Goal: Task Accomplishment & Management: Manage account settings

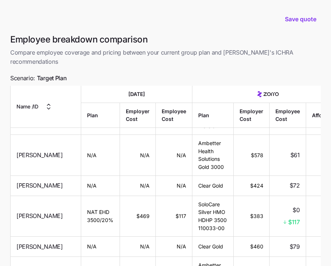
scroll to position [157, 0]
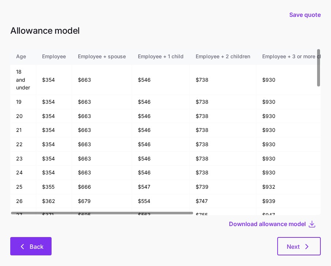
click at [42, 237] on button "Back" at bounding box center [30, 246] width 41 height 18
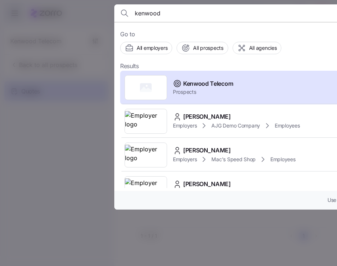
click at [97, 136] on div at bounding box center [168, 133] width 337 height 266
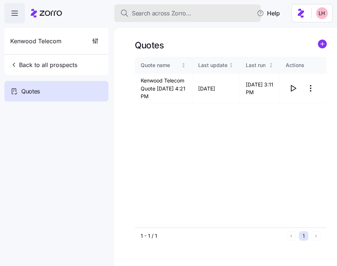
click at [161, 16] on span "Search across Zorro..." at bounding box center [161, 13] width 59 height 9
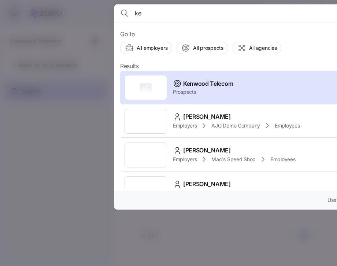
type input "k"
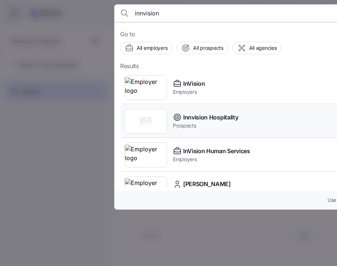
type input "innvision"
click at [221, 126] on span "Prospects" at bounding box center [205, 125] width 65 height 7
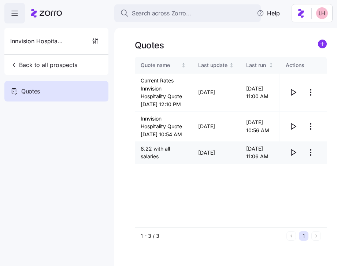
click at [294, 157] on icon "button" at bounding box center [292, 152] width 9 height 9
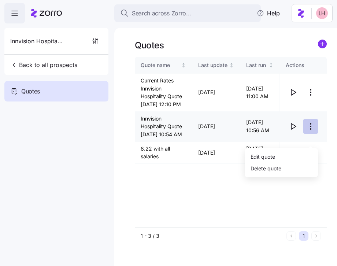
click at [311, 139] on html "Search across Zorro... Help Innvision Hospitality Back to all prospects Quotes …" at bounding box center [168, 130] width 337 height 261
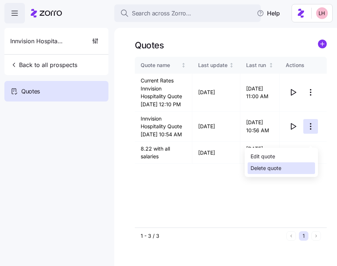
click at [287, 166] on div "Delete quote" at bounding box center [280, 168] width 67 height 12
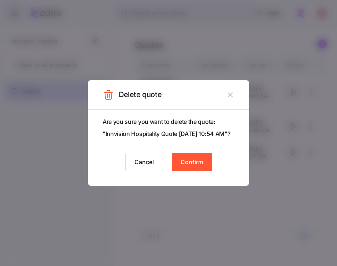
click at [200, 166] on span "Confirm" at bounding box center [191, 161] width 23 height 9
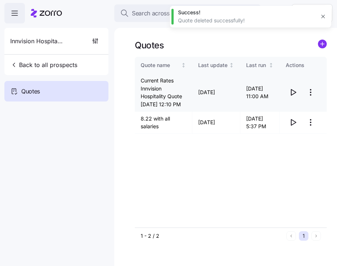
click at [311, 97] on html "Search across Zorro... Help Innvision Hospitality Back to all prospects Quotes …" at bounding box center [168, 130] width 337 height 261
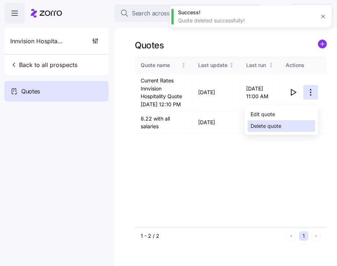
click at [285, 123] on div "Delete quote" at bounding box center [280, 126] width 67 height 12
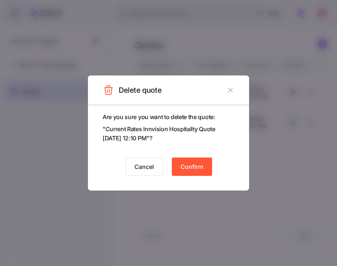
click at [189, 169] on span "Confirm" at bounding box center [191, 166] width 23 height 9
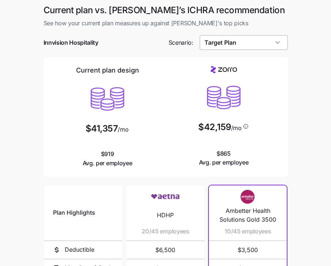
click at [254, 44] on input "Target Plan" at bounding box center [244, 42] width 88 height 15
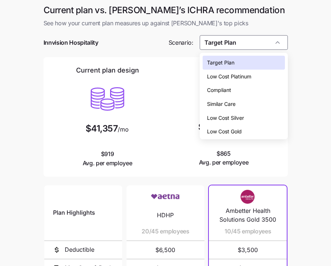
click at [236, 123] on div "Low Cost Silver" at bounding box center [244, 118] width 82 height 14
type input "Low Cost Silver"
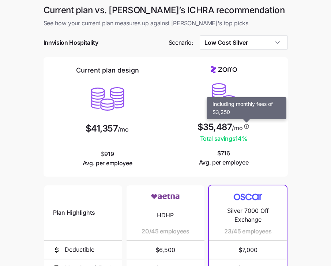
click at [288, 135] on div "Current plan design $41,357 /mo $919 Avg. per employee $35,487 /mo Total saving…" at bounding box center [166, 116] width 244 height 119
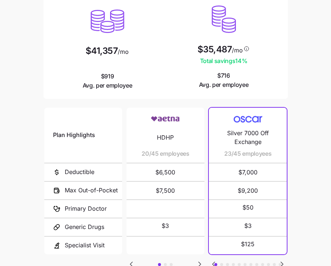
scroll to position [134, 0]
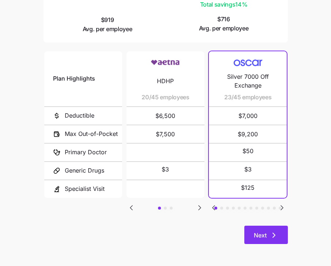
click at [274, 239] on button "Next" at bounding box center [266, 234] width 44 height 18
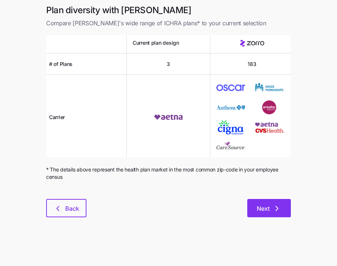
click at [274, 206] on icon "button" at bounding box center [276, 208] width 9 height 9
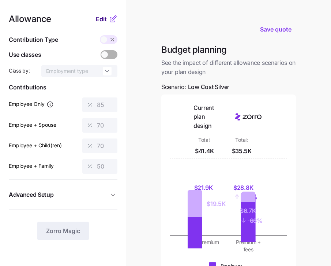
click at [102, 20] on span "Edit" at bounding box center [101, 19] width 11 height 9
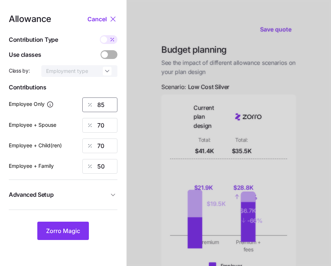
drag, startPoint x: 101, startPoint y: 103, endPoint x: 76, endPoint y: 98, distance: 25.0
click at [79, 99] on div "Employee Only 85" at bounding box center [63, 104] width 109 height 15
type input "75"
click at [68, 121] on div "Employee + Spouse 70" at bounding box center [63, 125] width 109 height 15
type input "0"
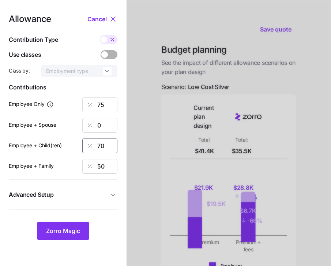
drag, startPoint x: 99, startPoint y: 145, endPoint x: 74, endPoint y: 135, distance: 27.6
click at [79, 138] on div "Allowance Cancel Contribution Type Use classes Class by: Employment type Contri…" at bounding box center [63, 127] width 109 height 225
type input "0"
drag, startPoint x: 106, startPoint y: 172, endPoint x: 79, endPoint y: 164, distance: 27.3
click at [81, 165] on div "Employee + Family 50" at bounding box center [63, 166] width 109 height 15
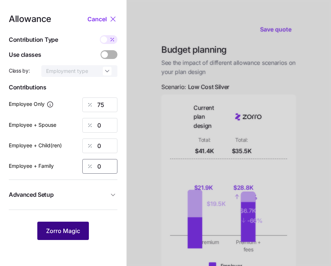
type input "0"
click at [66, 229] on span "Zorro Magic" at bounding box center [63, 230] width 34 height 9
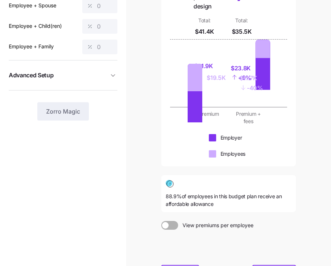
scroll to position [183, 0]
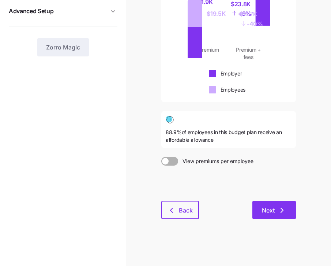
click at [278, 211] on icon "button" at bounding box center [282, 210] width 9 height 9
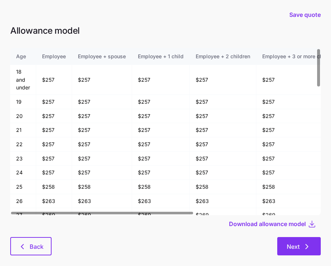
click at [301, 244] on span "Next" at bounding box center [299, 246] width 25 height 9
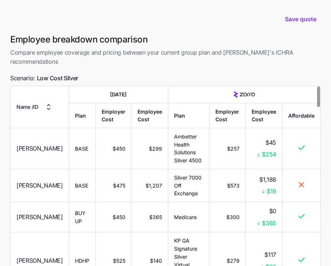
click at [198, 170] on td "Silver 7000 Off Exchange" at bounding box center [188, 185] width 41 height 33
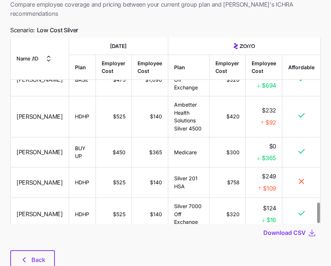
scroll to position [63, 0]
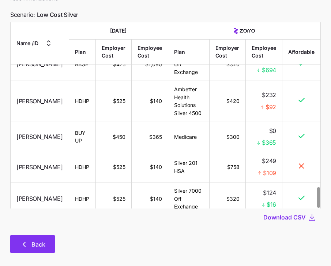
click at [53, 234] on button "Back" at bounding box center [32, 243] width 45 height 18
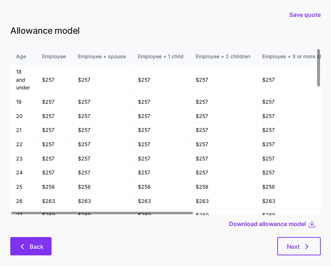
click at [45, 241] on button "Back" at bounding box center [30, 246] width 41 height 18
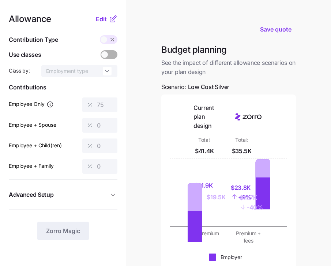
click at [89, 196] on span "Advanced Setup" at bounding box center [59, 194] width 100 height 9
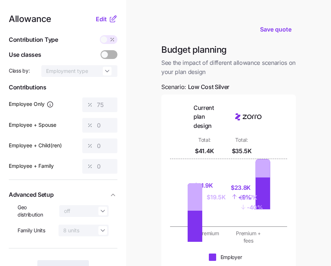
scroll to position [142, 0]
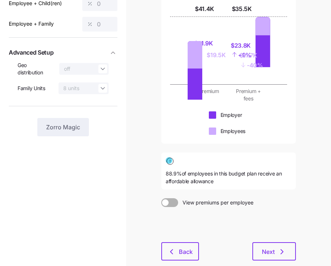
click at [110, 54] on icon "button" at bounding box center [112, 52] width 7 height 7
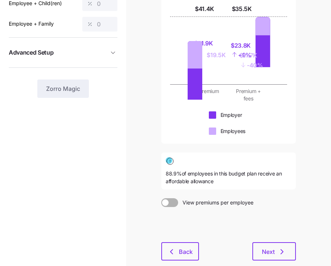
click at [110, 54] on icon "button" at bounding box center [112, 52] width 7 height 7
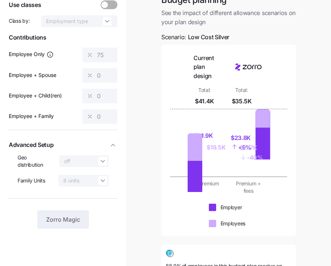
scroll to position [0, 0]
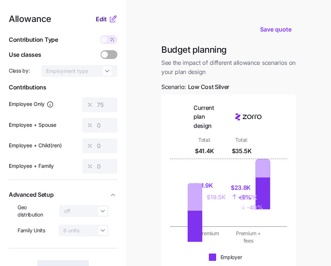
click at [102, 17] on span "Edit" at bounding box center [101, 19] width 11 height 9
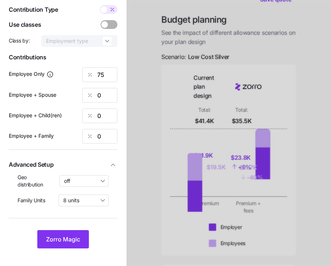
scroll to position [71, 0]
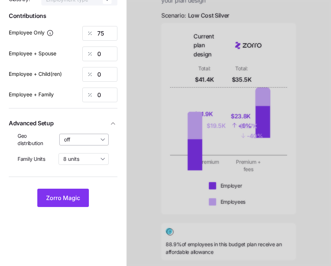
click at [106, 135] on input "off" at bounding box center [84, 140] width 50 height 12
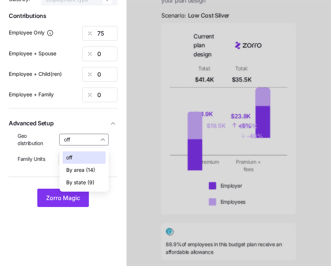
click at [89, 179] on span "By state (9)" at bounding box center [80, 182] width 28 height 8
type input "By state (9)"
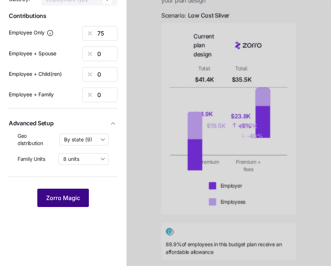
click at [80, 198] on button "Zorro Magic" at bounding box center [63, 197] width 52 height 18
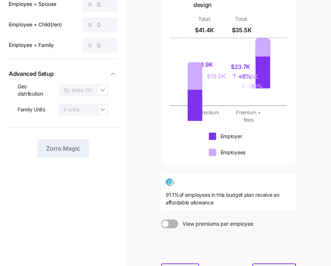
scroll to position [183, 0]
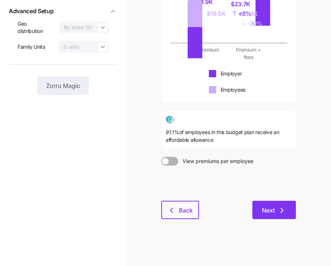
click at [286, 216] on button "Next" at bounding box center [274, 209] width 44 height 18
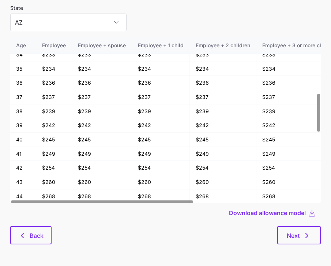
scroll to position [39, 0]
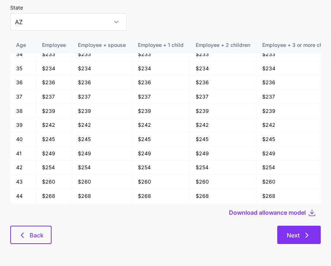
click at [304, 240] on button "Next" at bounding box center [299, 234] width 44 height 18
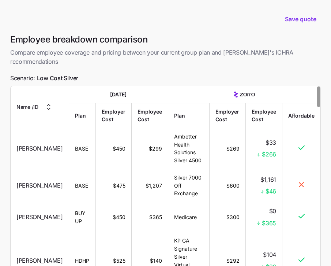
click at [216, 147] on td "$269" at bounding box center [228, 148] width 36 height 41
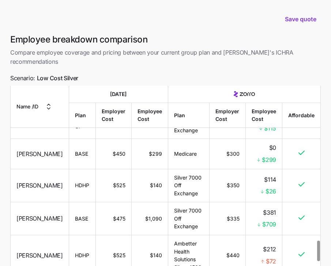
drag, startPoint x: 201, startPoint y: 172, endPoint x: 196, endPoint y: 171, distance: 5.0
click at [201, 202] on td "Silver 7000 Off Exchange" at bounding box center [188, 218] width 41 height 33
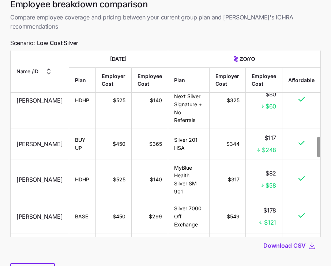
scroll to position [63, 0]
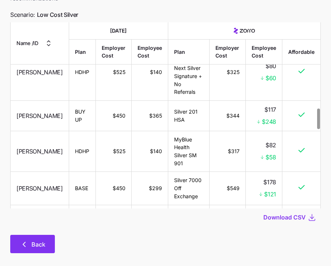
click at [51, 234] on button "Back" at bounding box center [32, 243] width 45 height 18
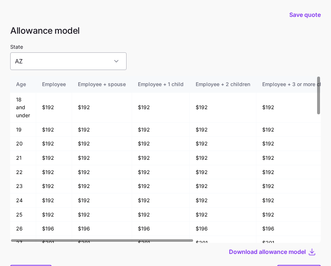
click at [90, 55] on input "AZ" at bounding box center [68, 61] width 116 height 18
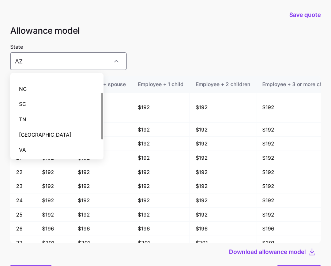
scroll to position [57, 0]
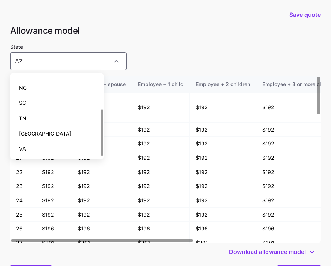
click at [168, 57] on div "State AZ" at bounding box center [165, 56] width 311 height 28
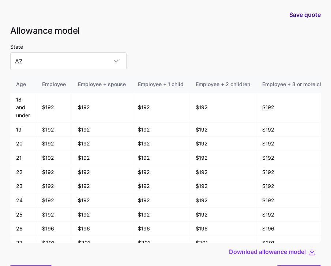
click at [306, 14] on span "Save quote" at bounding box center [304, 14] width 31 height 9
